Goal: Book appointment/travel/reservation

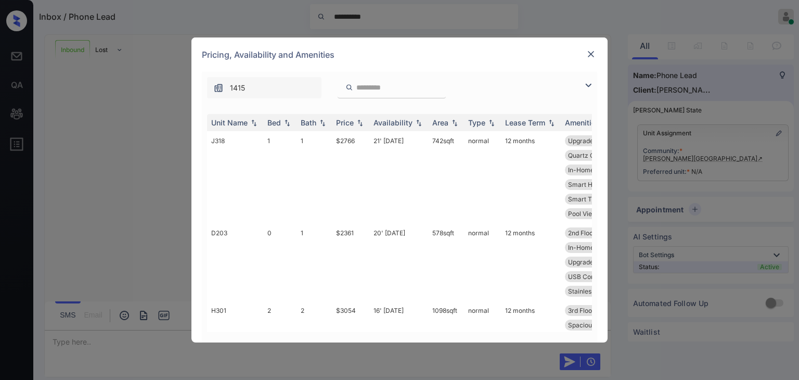
scroll to position [507, 0]
click at [279, 126] on div "Bed" at bounding box center [274, 122] width 14 height 9
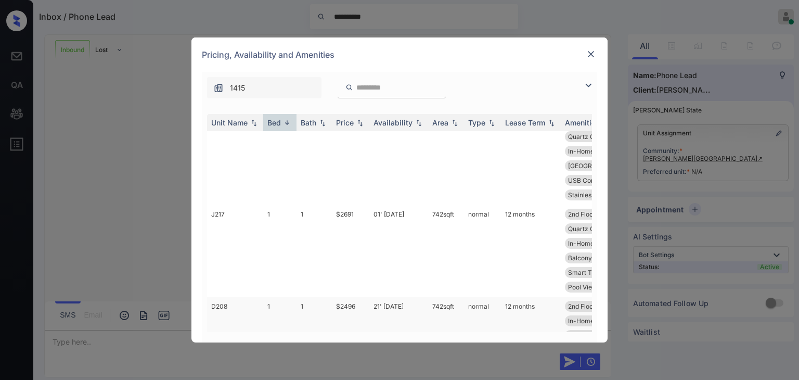
scroll to position [293, 0]
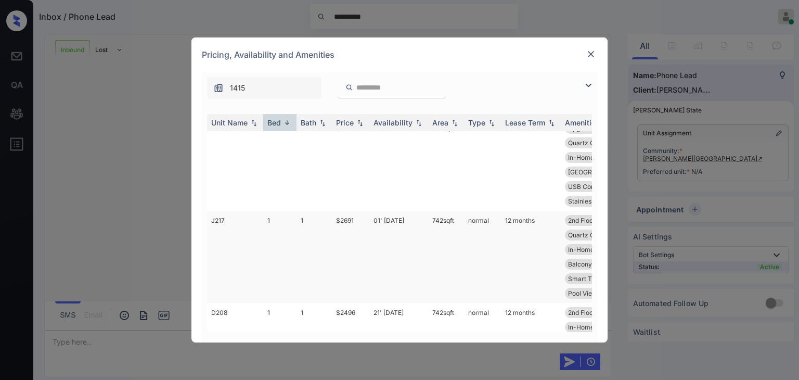
click at [264, 238] on td "1" at bounding box center [279, 257] width 33 height 92
click at [232, 238] on td "J217" at bounding box center [235, 257] width 56 height 92
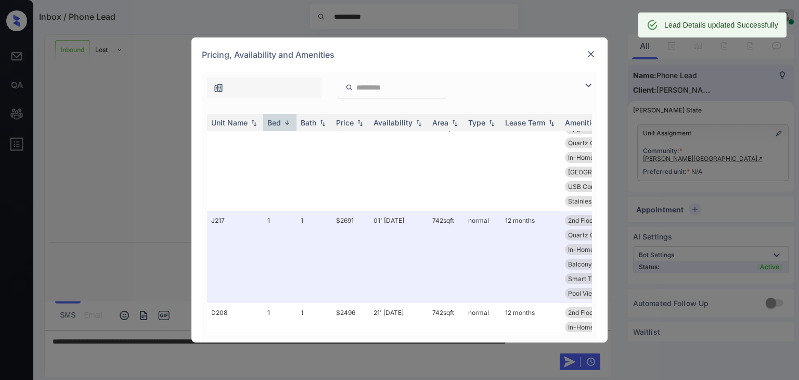
scroll to position [574, 0]
click at [594, 56] on img at bounding box center [591, 54] width 10 height 10
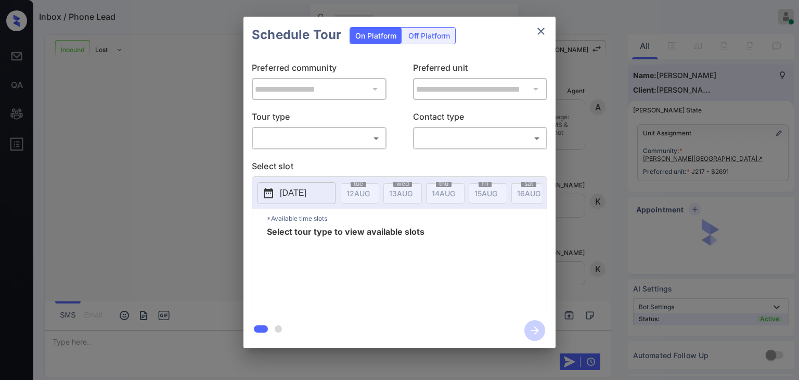
click at [366, 135] on body "Inbox / Phone Lead [PERSON_NAME] Cataag Online Set yourself offline Set yoursel…" at bounding box center [399, 190] width 799 height 380
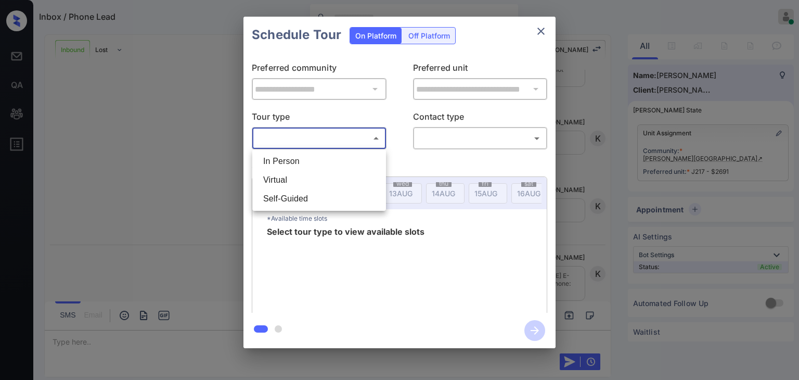
scroll to position [713, 0]
click at [324, 159] on li "In Person" at bounding box center [319, 161] width 129 height 19
type input "********"
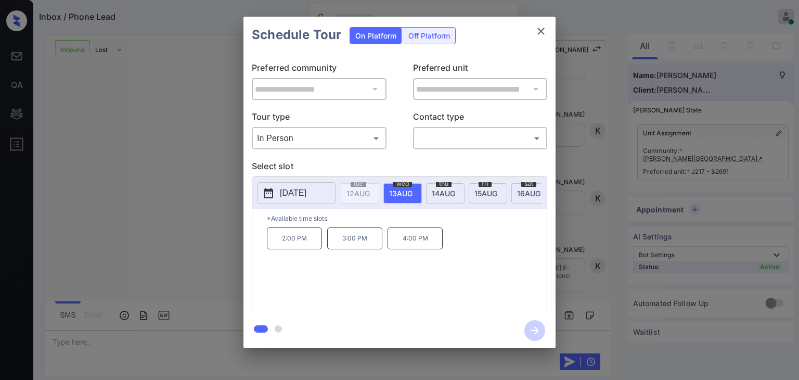
click at [304, 190] on p "[DATE]" at bounding box center [293, 193] width 27 height 12
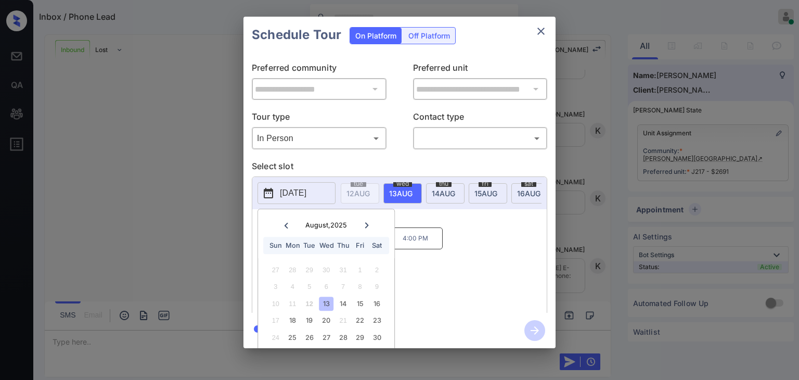
scroll to position [30, 0]
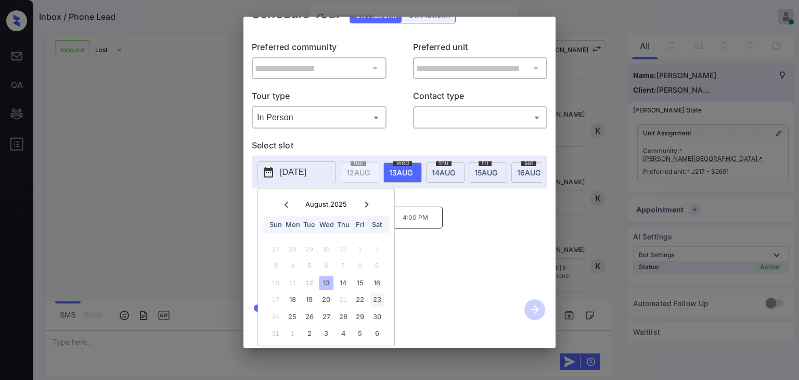
click at [378, 293] on div "23" at bounding box center [377, 300] width 14 height 14
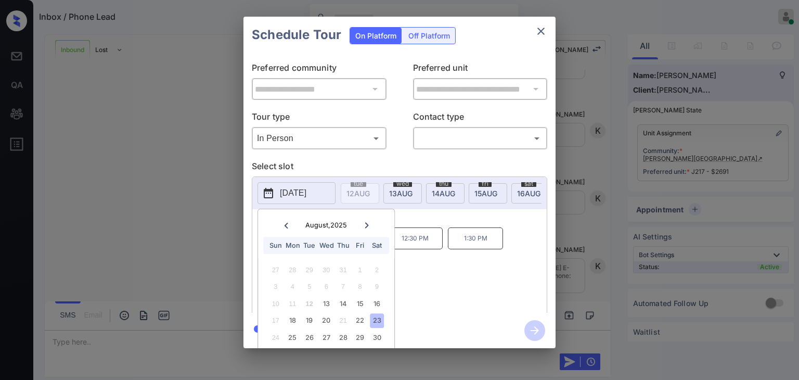
click at [481, 262] on div "10:30 AM 11:30 AM 12:30 PM 1:30 PM 2:30 PM 3:30 PM" at bounding box center [407, 268] width 280 height 83
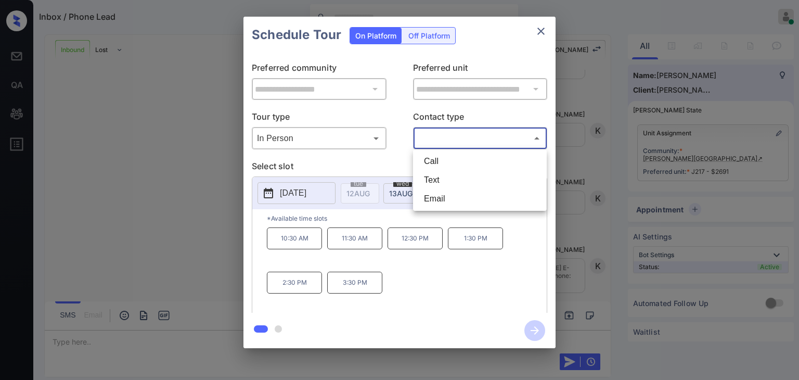
click at [520, 136] on body "Inbox / Phone Lead [PERSON_NAME] Cataag Online Set yourself offline Set yoursel…" at bounding box center [399, 190] width 799 height 380
click at [450, 159] on li "Call" at bounding box center [480, 161] width 129 height 19
type input "****"
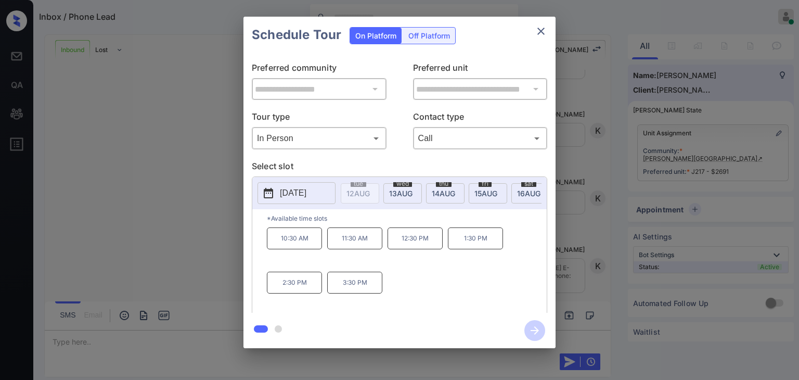
click at [463, 247] on p "1:30 PM" at bounding box center [475, 238] width 55 height 22
click at [535, 331] on icon "button" at bounding box center [535, 330] width 21 height 21
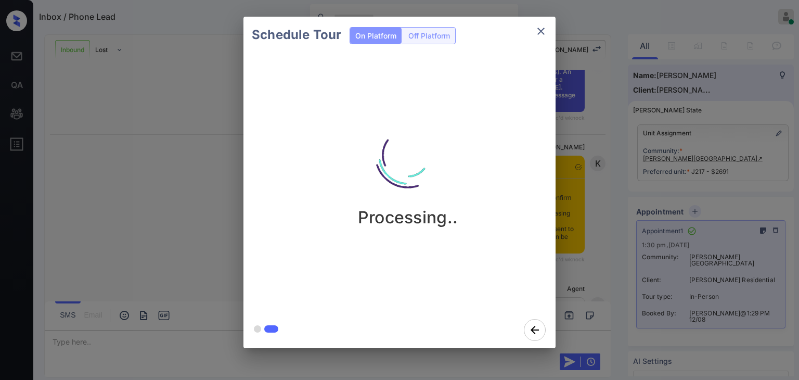
scroll to position [1153, 0]
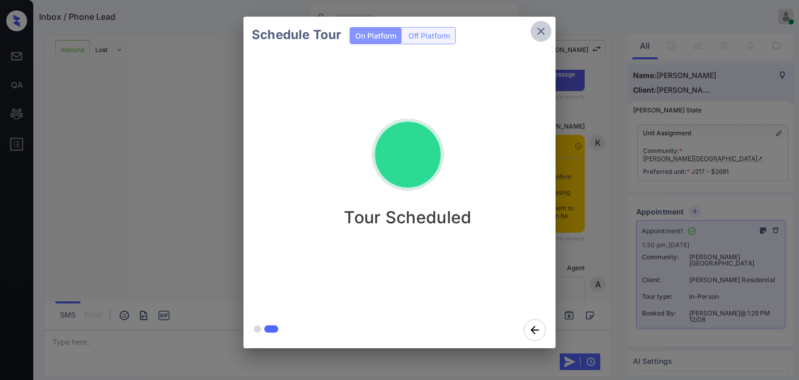
click at [543, 32] on icon "close" at bounding box center [541, 31] width 12 height 12
